Goal: Task Accomplishment & Management: Use online tool/utility

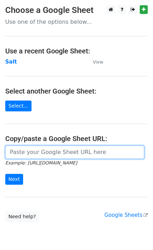
click at [43, 155] on input "url" at bounding box center [74, 152] width 139 height 13
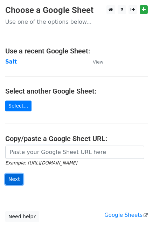
click at [13, 178] on input "Next" at bounding box center [14, 179] width 18 height 11
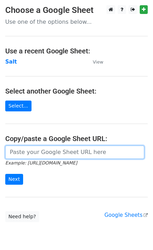
click at [19, 156] on input "url" at bounding box center [74, 152] width 139 height 13
paste input "https://docs.google.com/spreadsheets/d/1VPCjPxRBbWNLJjnCxAA0nW7_SpSsRbxUAy_tFhd…"
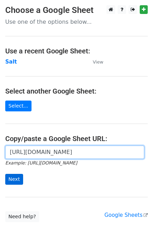
scroll to position [0, 152]
type input "https://docs.google.com/spreadsheets/d/1VPCjPxRBbWNLJjnCxAA0nW7_SpSsRbxUAy_tFhd…"
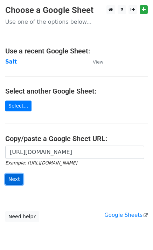
scroll to position [0, 0]
click at [13, 181] on input "Next" at bounding box center [14, 179] width 18 height 11
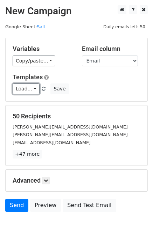
drag, startPoint x: 14, startPoint y: 88, endPoint x: 24, endPoint y: 96, distance: 12.9
click at [14, 88] on link "Load..." at bounding box center [26, 89] width 27 height 11
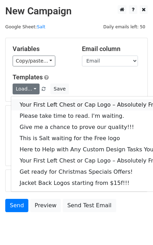
click at [27, 105] on link "Your First Left Chest or Cap Logo – Absolutely Free" at bounding box center [94, 104] width 167 height 11
